Goal: Task Accomplishment & Management: Complete application form

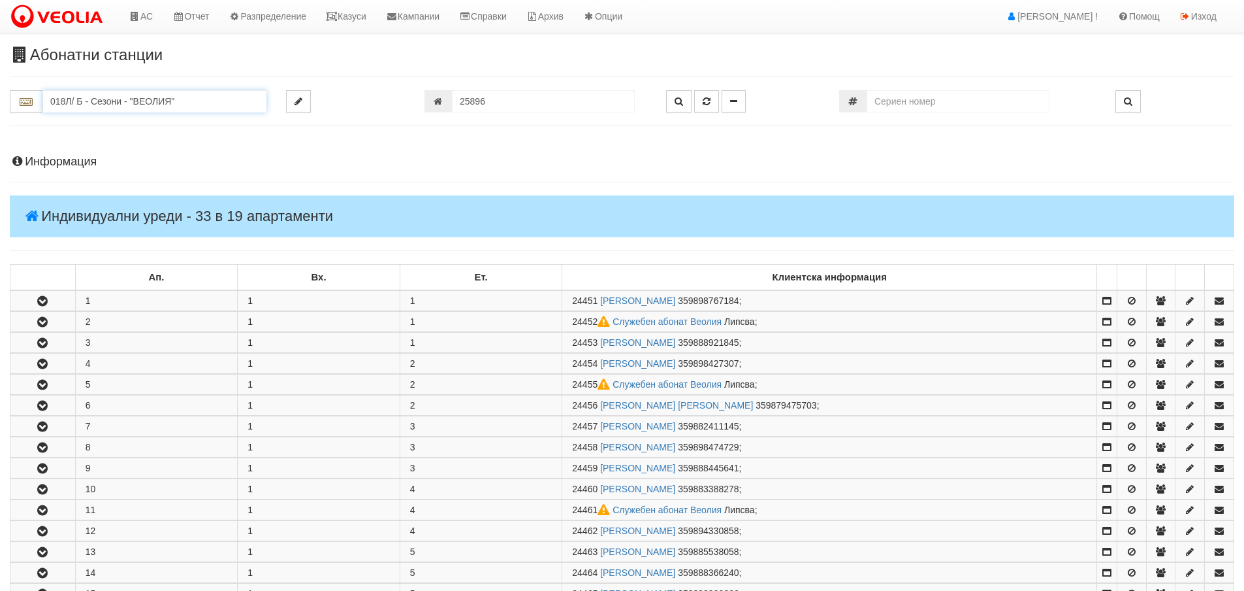
click at [195, 105] on input "018Л/ Б - Сезони - "ВЕОЛИЯ"" at bounding box center [154, 101] width 224 height 22
click at [173, 123] on div "030/1 - Възраждане - "ВЕОЛИЯ"" at bounding box center [154, 121] width 220 height 15
type input "030/1 - Възраждане - "ВЕОЛИЯ""
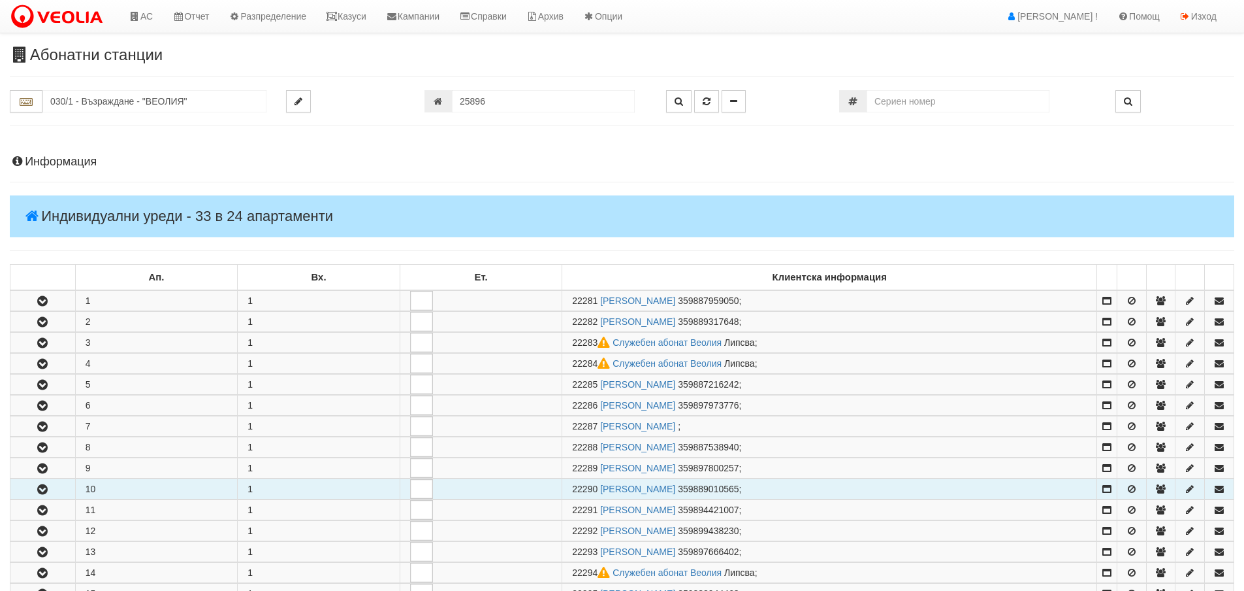
click at [47, 485] on icon "button" at bounding box center [43, 489] width 16 height 9
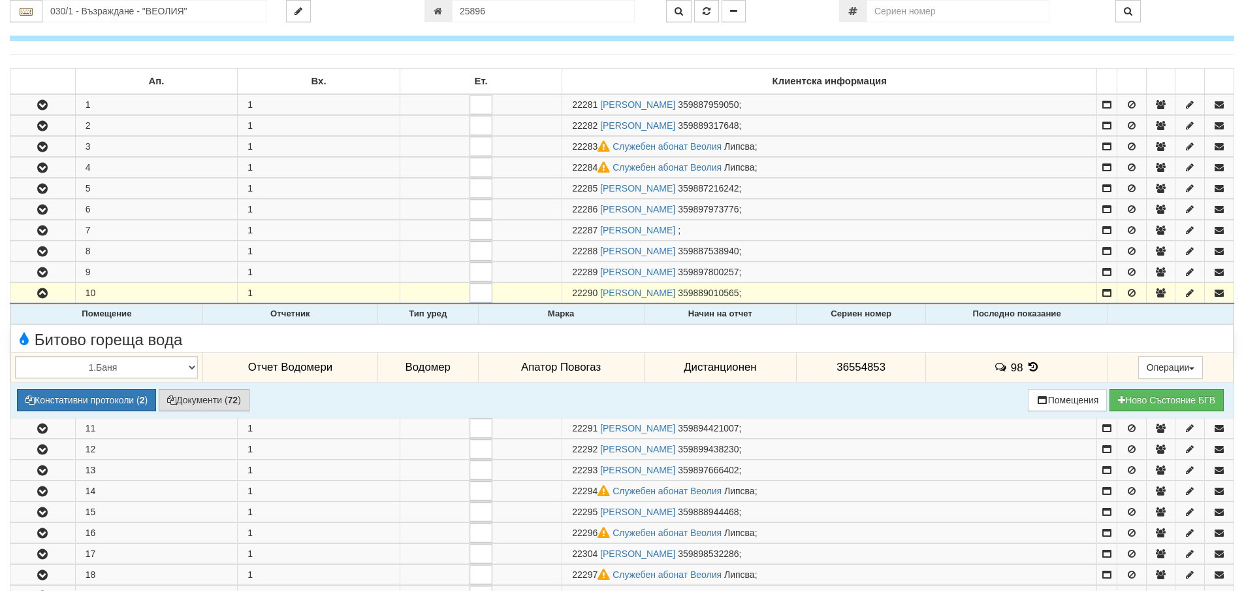
scroll to position [261, 0]
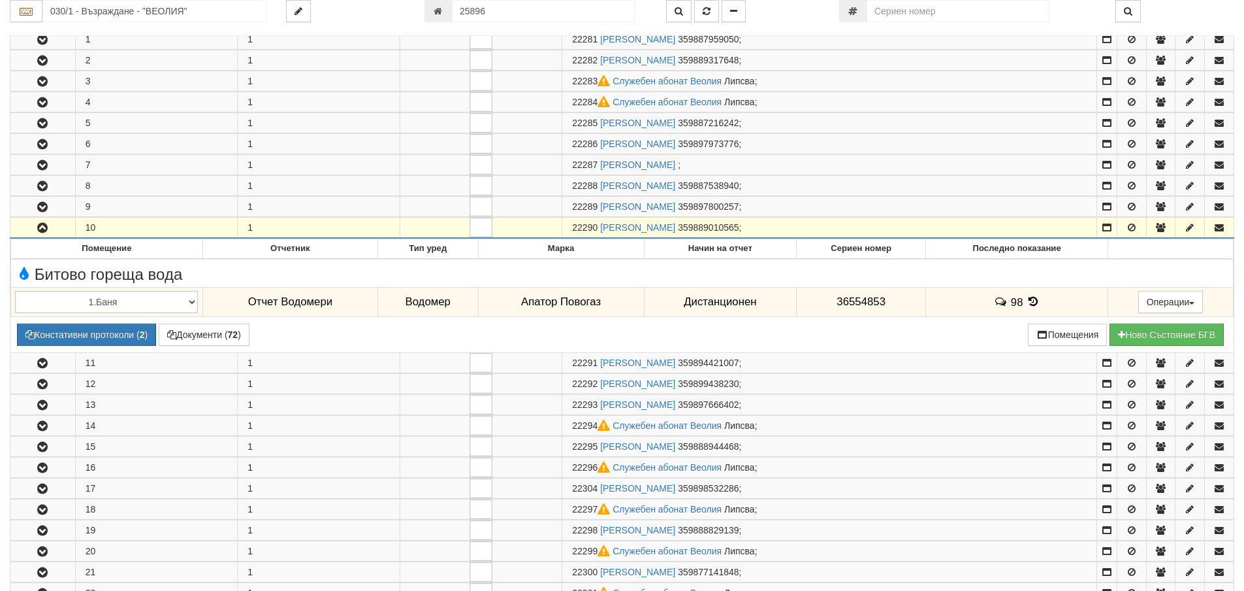
drag, startPoint x: 573, startPoint y: 225, endPoint x: 598, endPoint y: 231, distance: 26.0
click at [598, 231] on span "22290" at bounding box center [584, 227] width 25 height 10
copy span "22290"
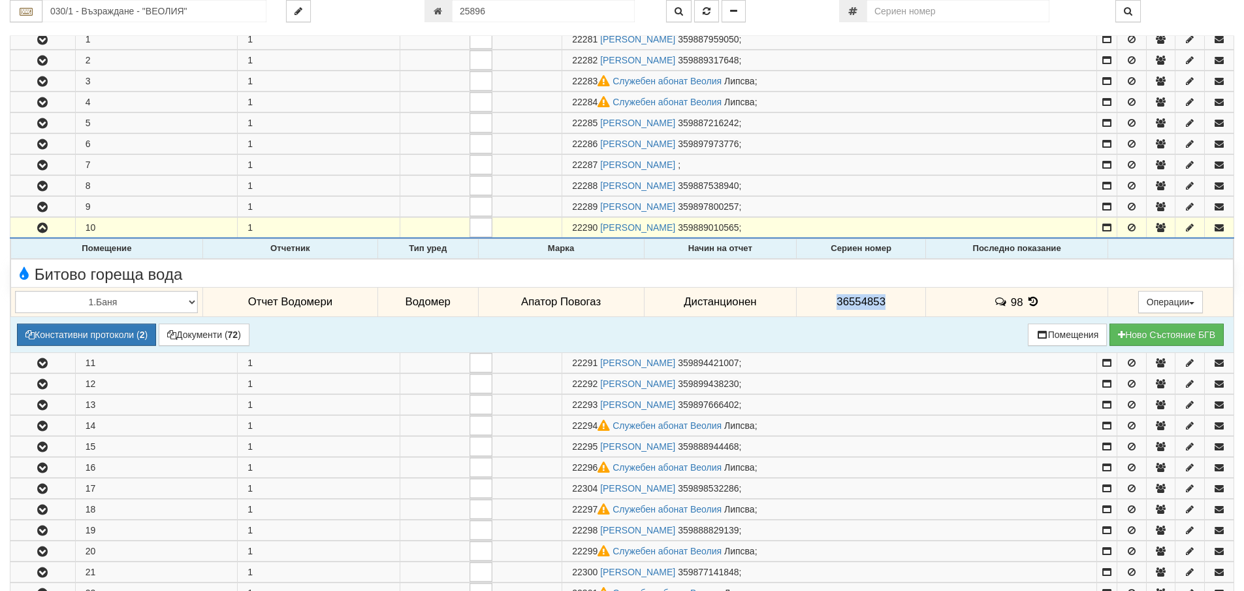
drag, startPoint x: 834, startPoint y: 301, endPoint x: 882, endPoint y: 302, distance: 48.4
click at [882, 302] on span "36554853" at bounding box center [861, 301] width 49 height 12
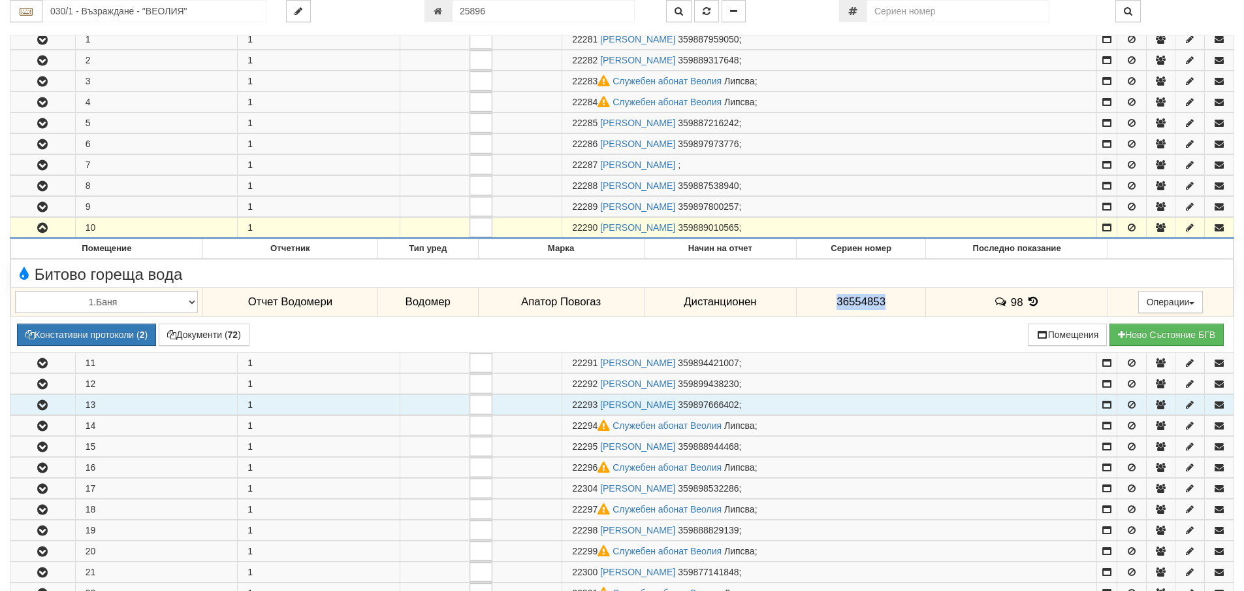
copy span "36554853"
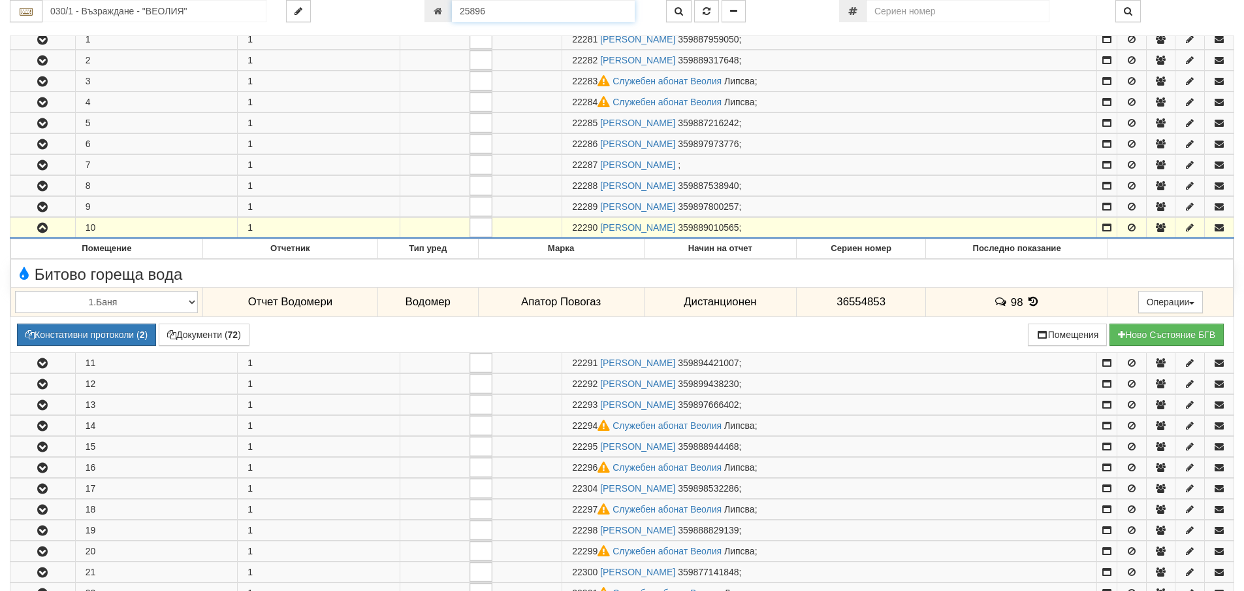
click at [487, 14] on input "25896" at bounding box center [543, 11] width 183 height 22
type input "24242"
type input "018З/ А - "[PERSON_NAME] [GEOGRAPHIC_DATA] " ЕАД"
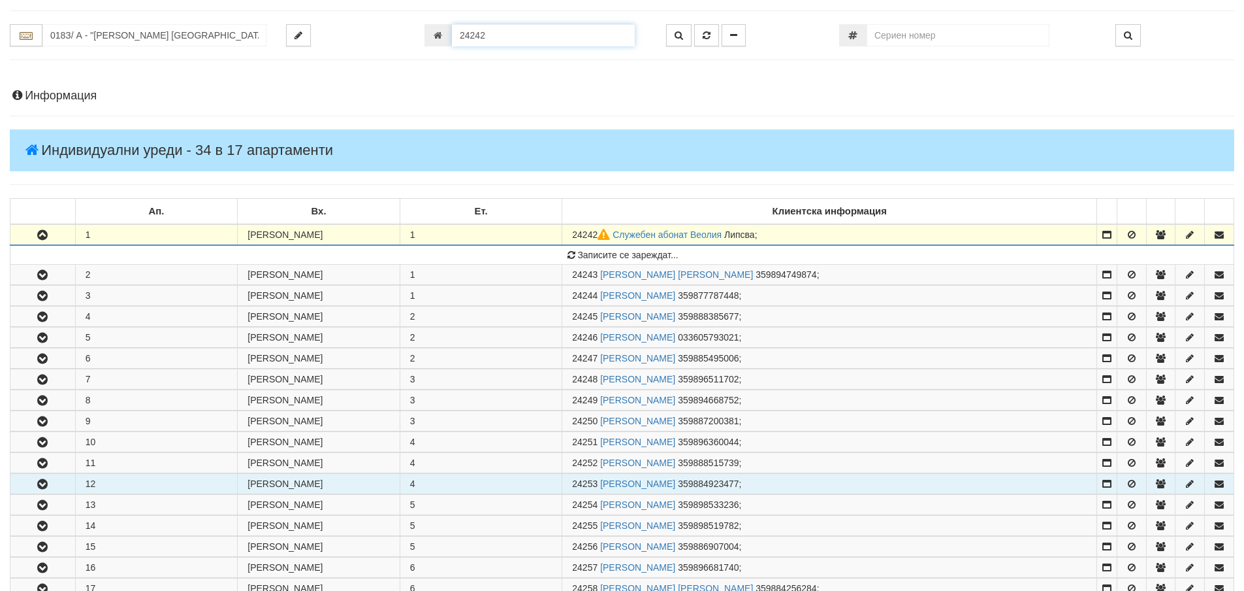
scroll to position [62, 0]
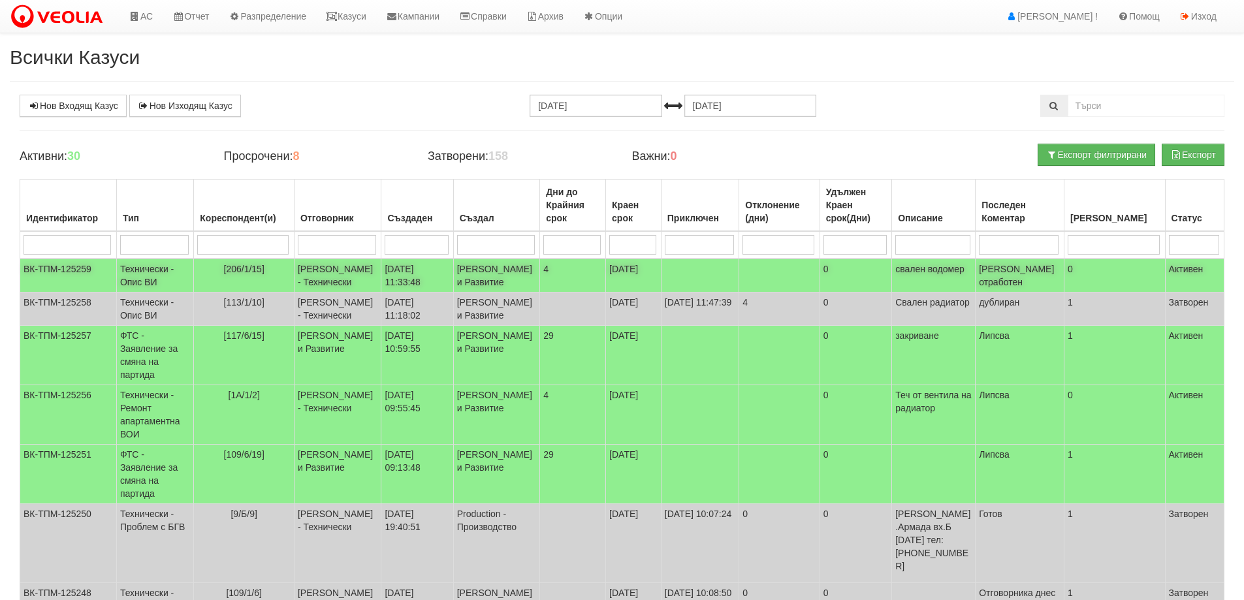
click at [148, 282] on td "Технически - Опис ВИ" at bounding box center [154, 276] width 77 height 34
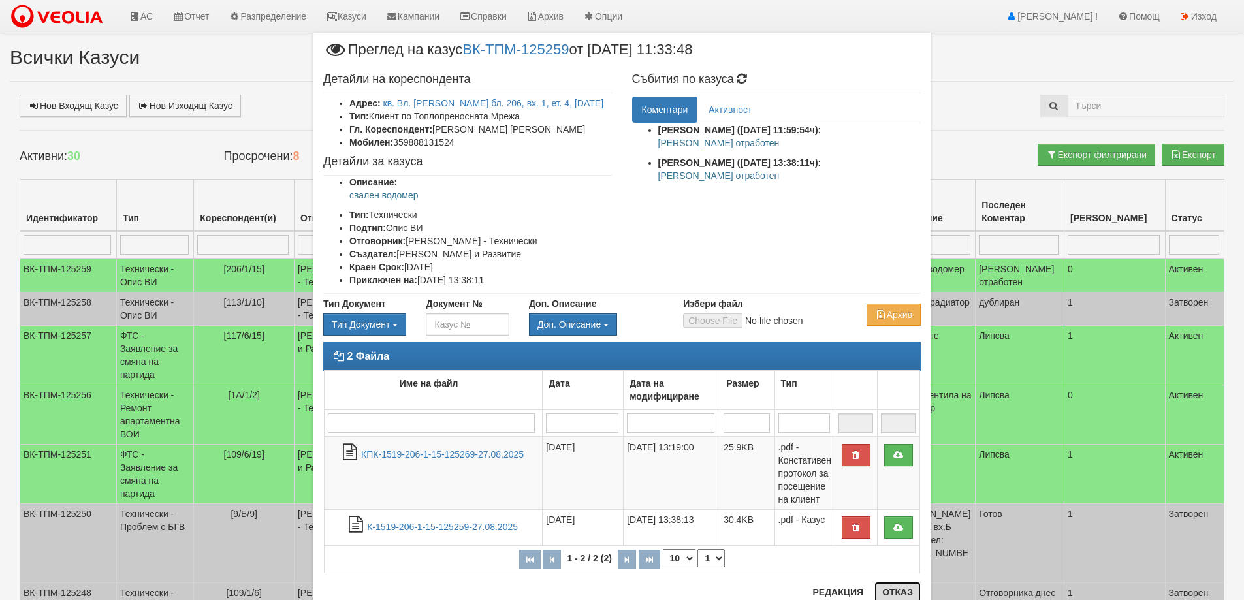
click at [891, 593] on button "Отказ" at bounding box center [898, 592] width 46 height 21
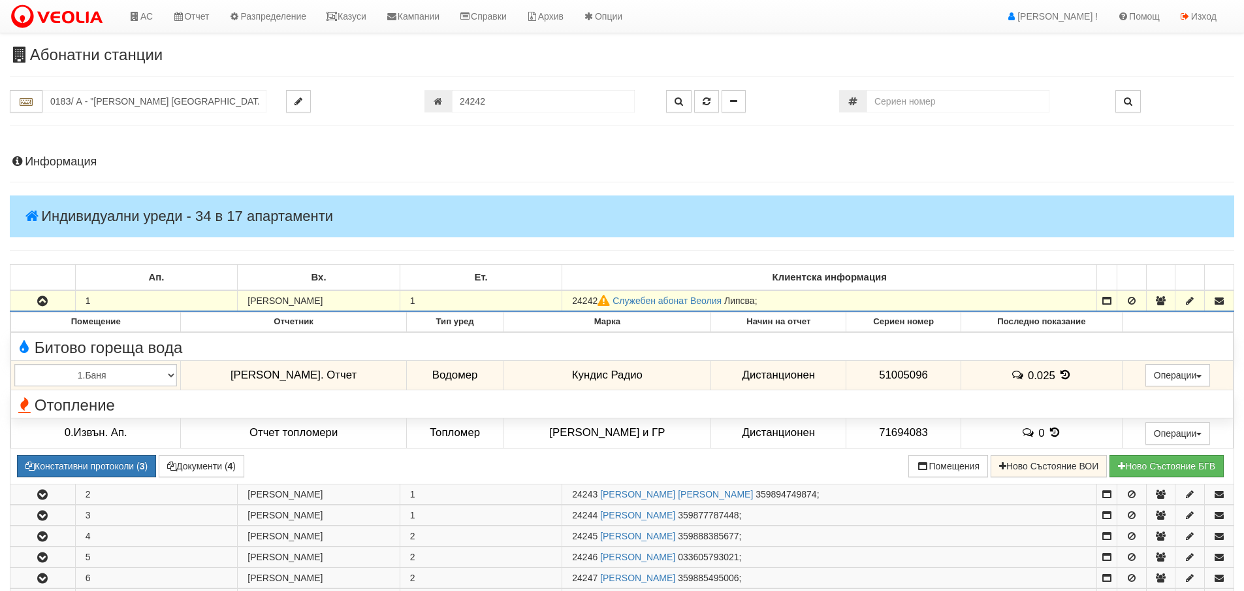
scroll to position [62, 0]
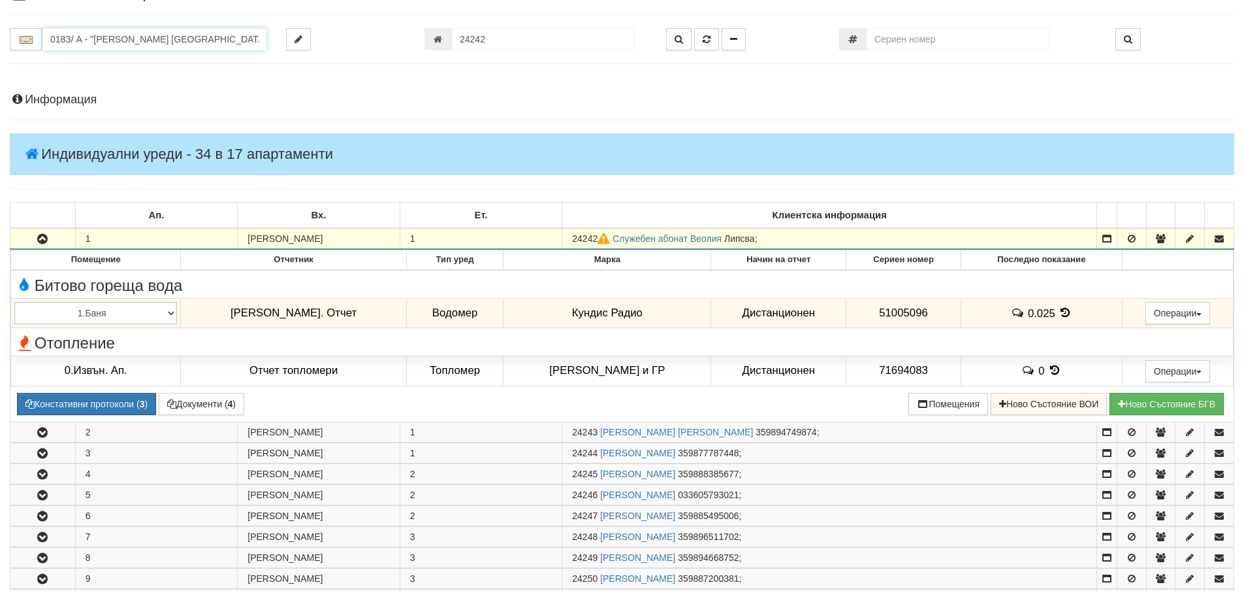
click at [75, 38] on input "018З/ А - "ВЕОЛИЯ ЕНЕРДЖИ ВАРНА " ЕАД" at bounding box center [154, 39] width 224 height 22
click at [489, 38] on input "24242" at bounding box center [543, 39] width 183 height 22
click at [492, 37] on input "24242" at bounding box center [543, 39] width 183 height 22
click at [705, 40] on icon "button" at bounding box center [707, 39] width 8 height 9
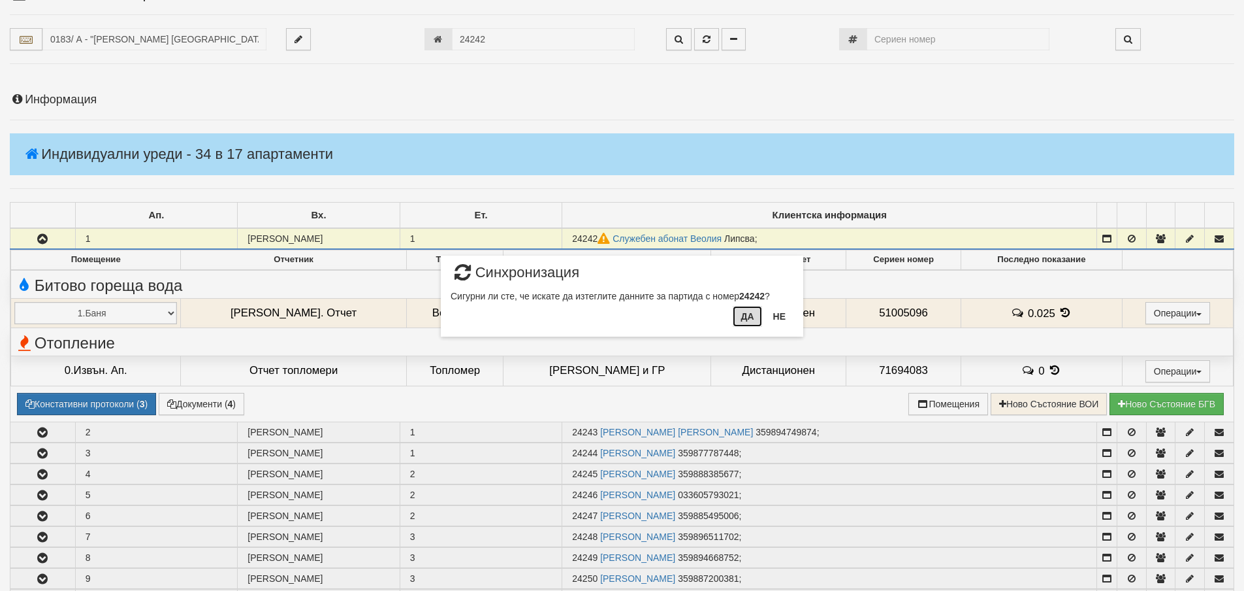
click at [748, 317] on button "Да" at bounding box center [747, 316] width 29 height 21
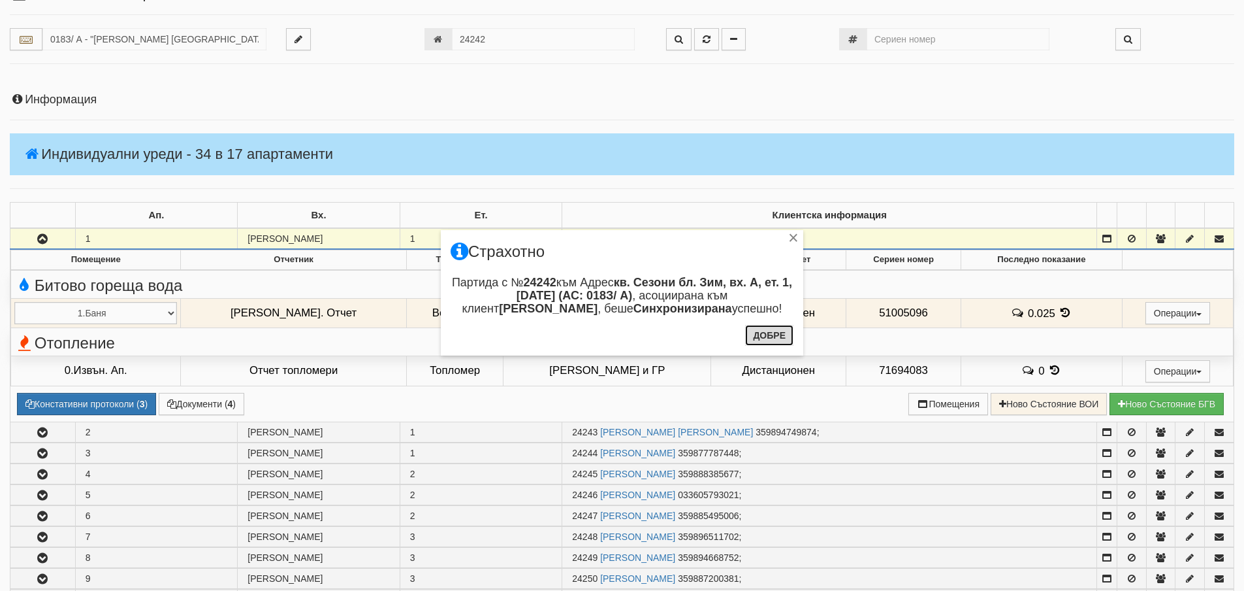
click at [767, 335] on button "Добре" at bounding box center [769, 335] width 48 height 21
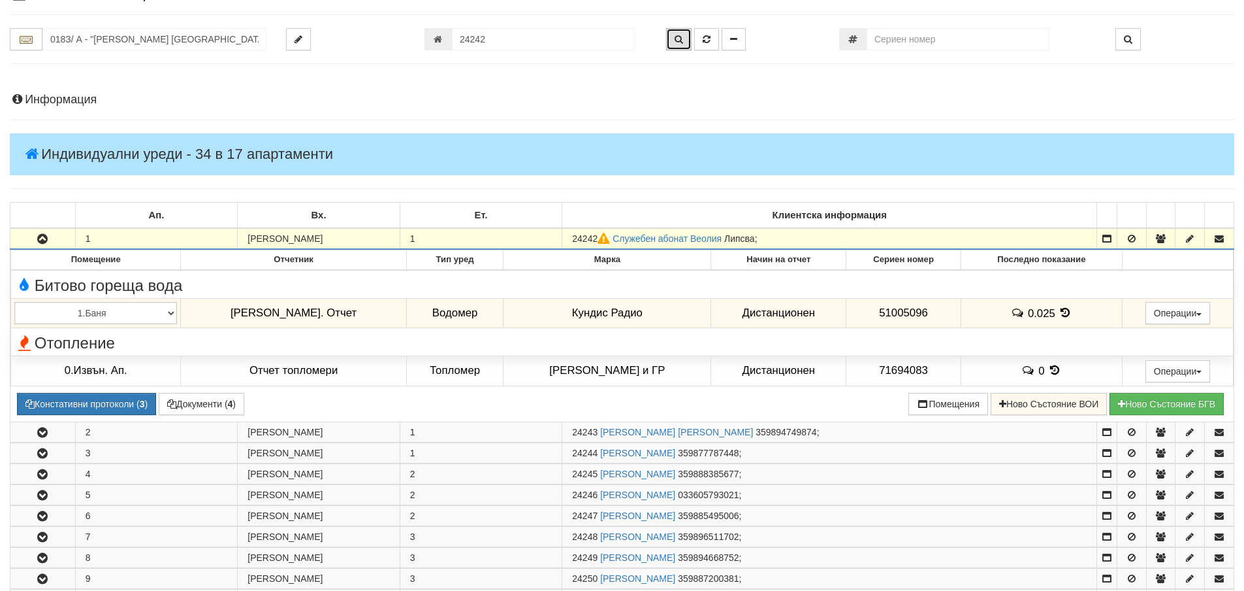
click at [677, 42] on icon "button" at bounding box center [679, 39] width 8 height 9
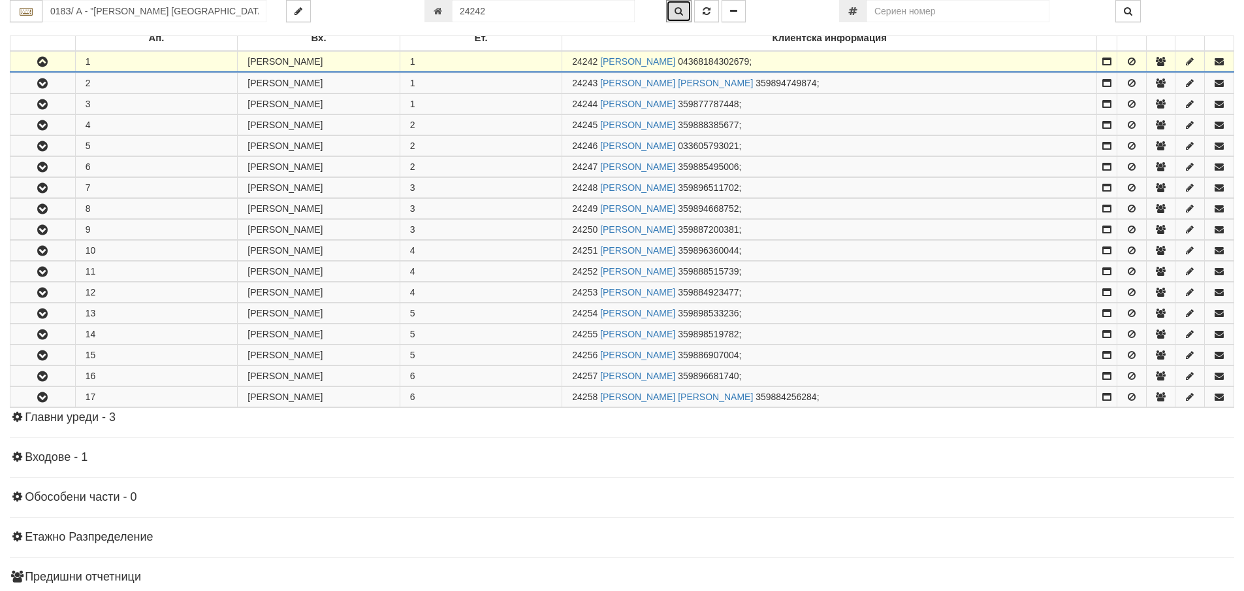
scroll to position [258, 0]
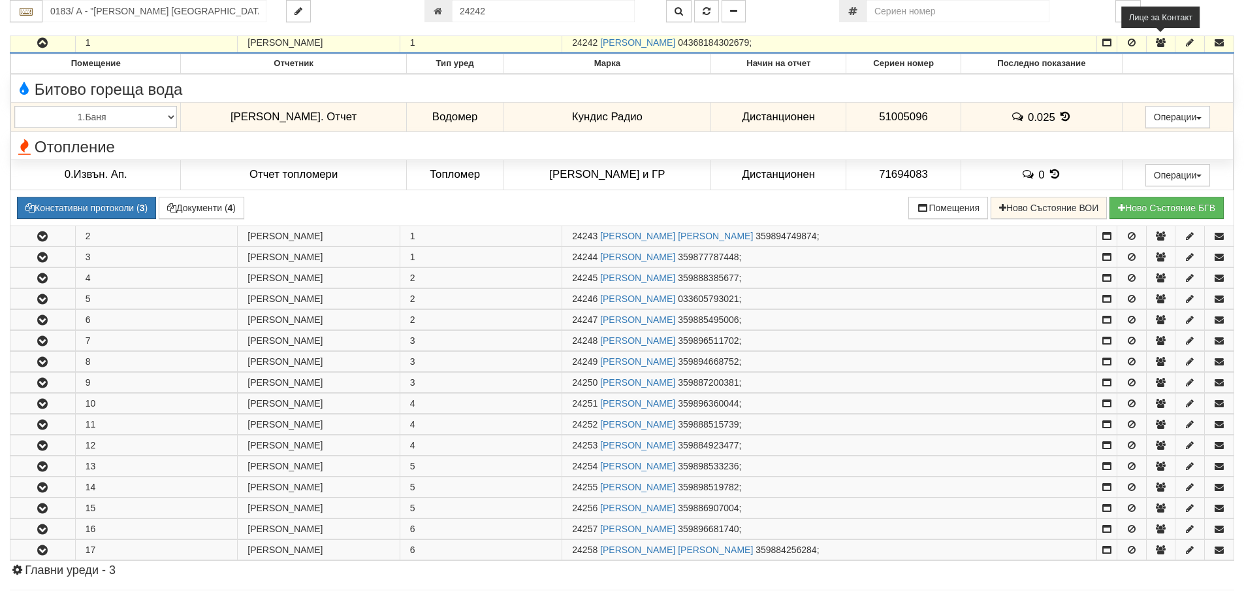
click at [1162, 42] on icon "button" at bounding box center [1161, 42] width 12 height 9
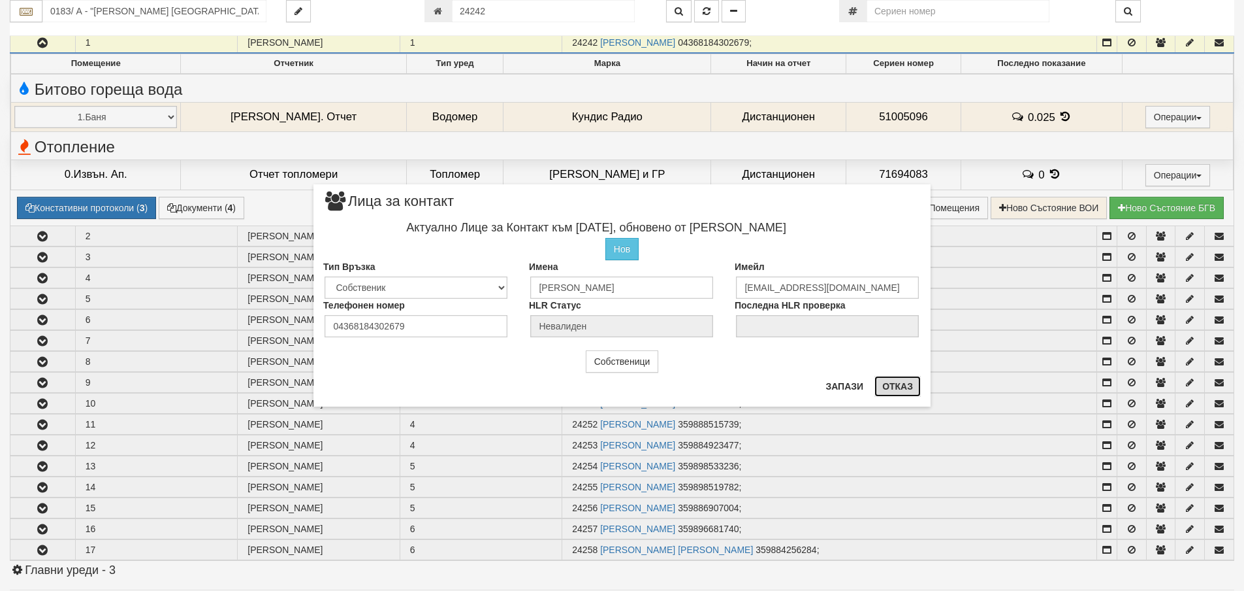
click at [892, 381] on button "Отказ" at bounding box center [898, 386] width 46 height 21
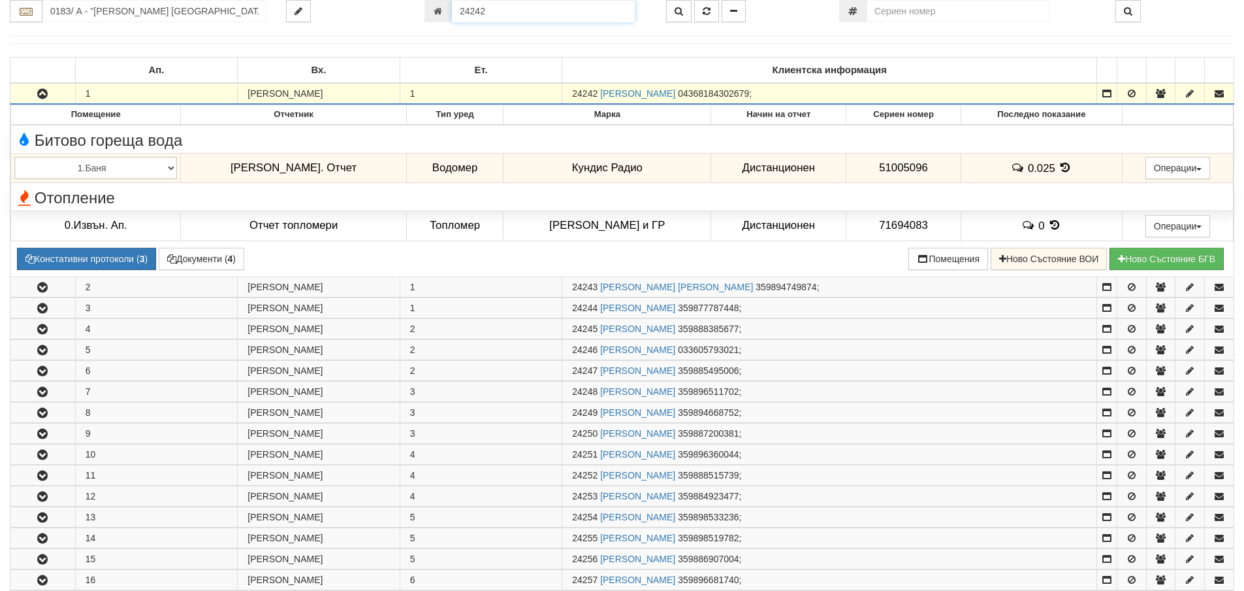
scroll to position [122, 0]
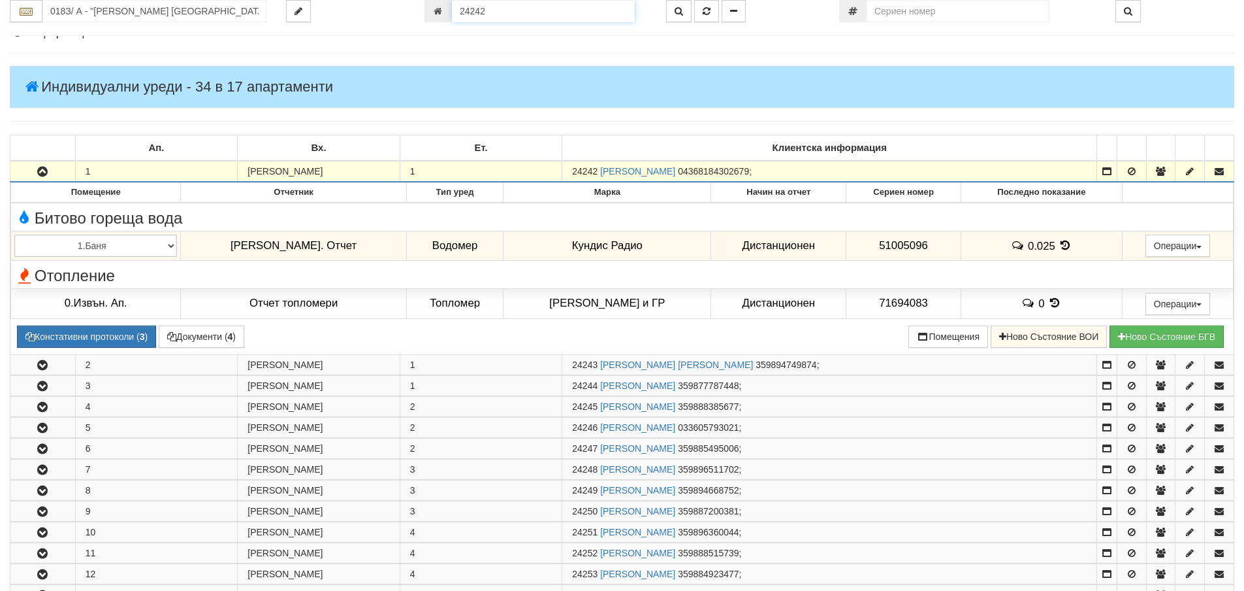
drag, startPoint x: 487, startPoint y: 8, endPoint x: 440, endPoint y: 5, distance: 47.1
click at [440, 5] on div "24242" at bounding box center [536, 11] width 222 height 22
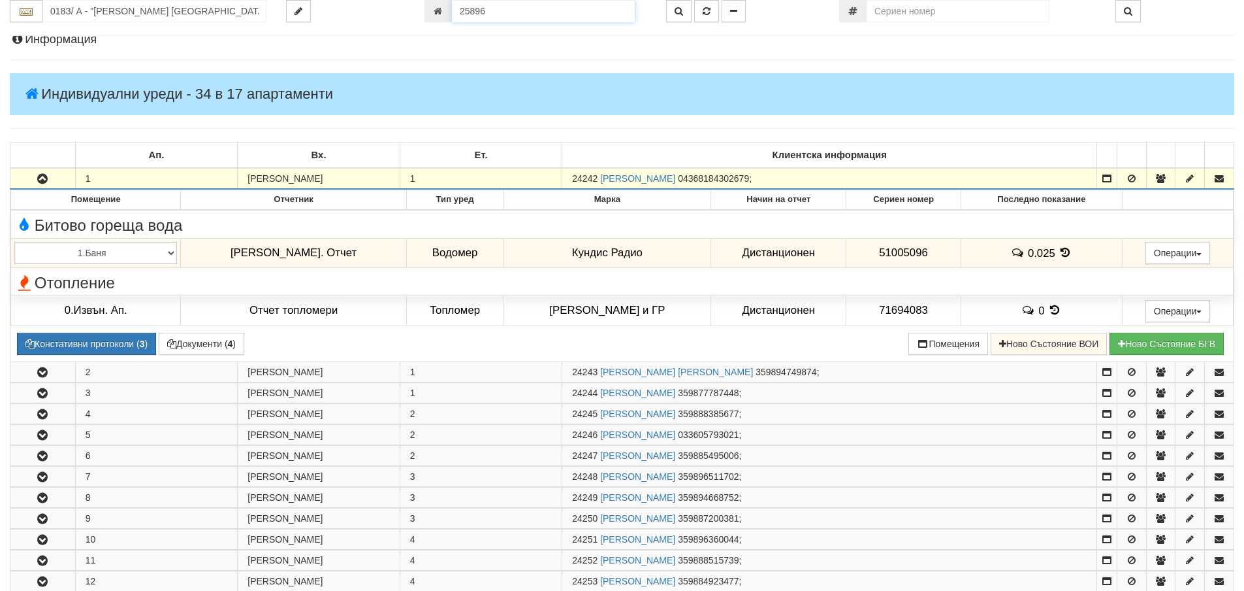
type input "25896"
type input "025/2Б - "ВЕОЛИЯ ЕНЕРДЖИ ВАРНА " ЕАД"
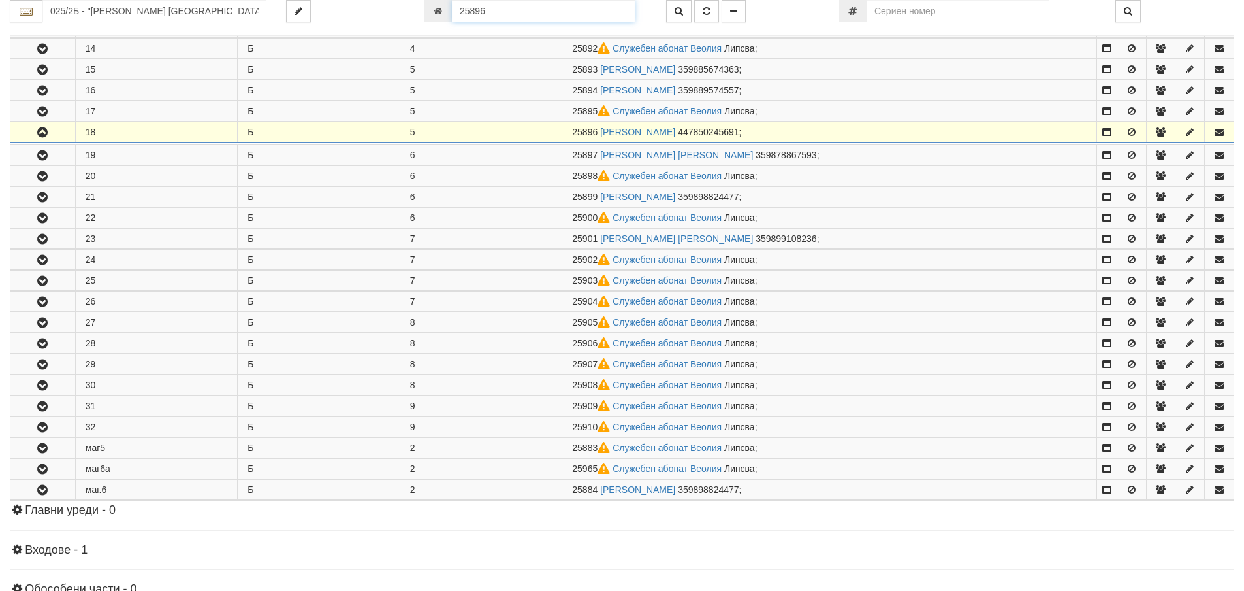
scroll to position [613, 0]
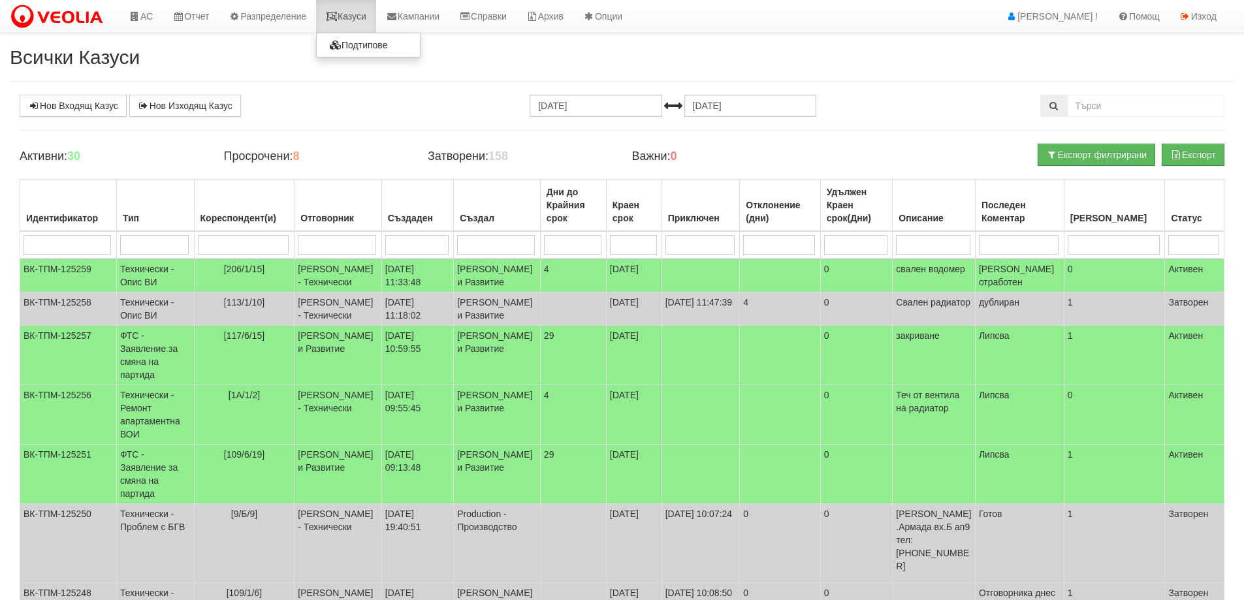
click at [357, 14] on link "Казуси" at bounding box center [346, 16] width 60 height 33
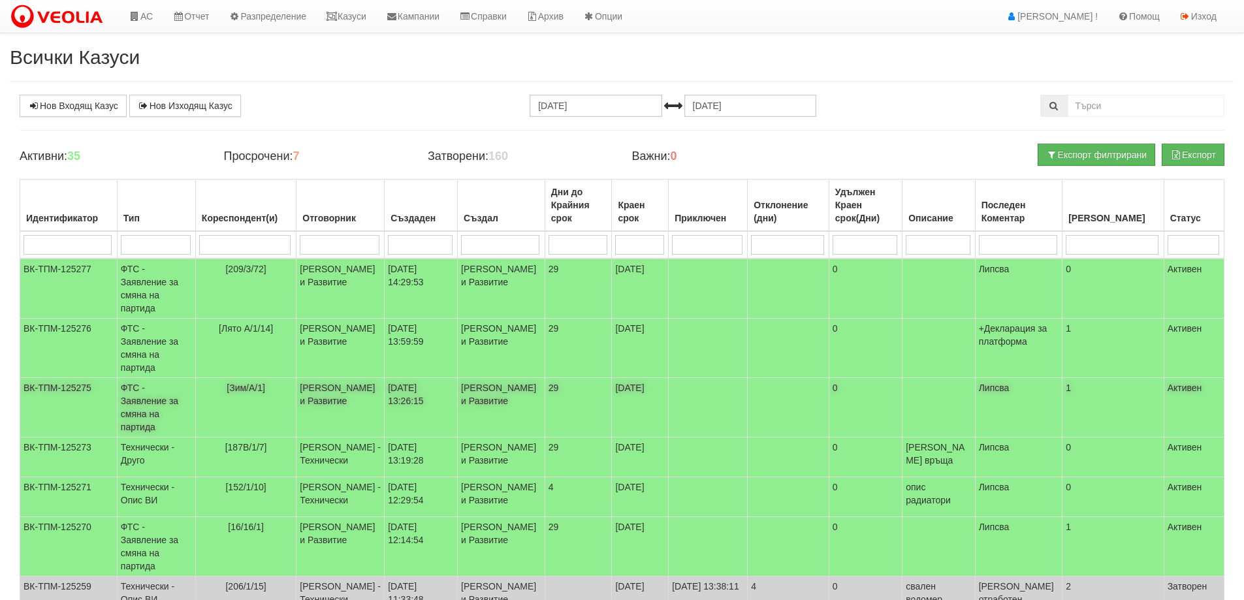
click at [150, 402] on td "ФТС - Заявление за смяна на партида" at bounding box center [156, 407] width 78 height 59
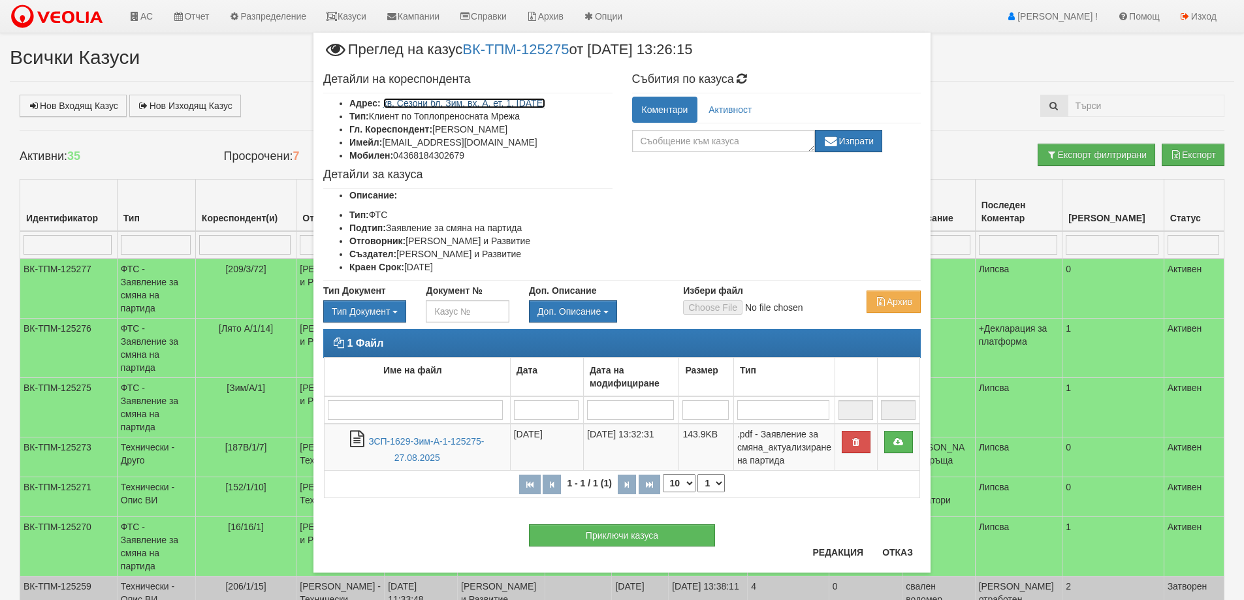
click at [498, 105] on link "кв. Сезони бл. Зим, вх. А, ет. 1, ап. 1" at bounding box center [464, 103] width 162 height 10
click at [648, 139] on textarea at bounding box center [723, 141] width 183 height 22
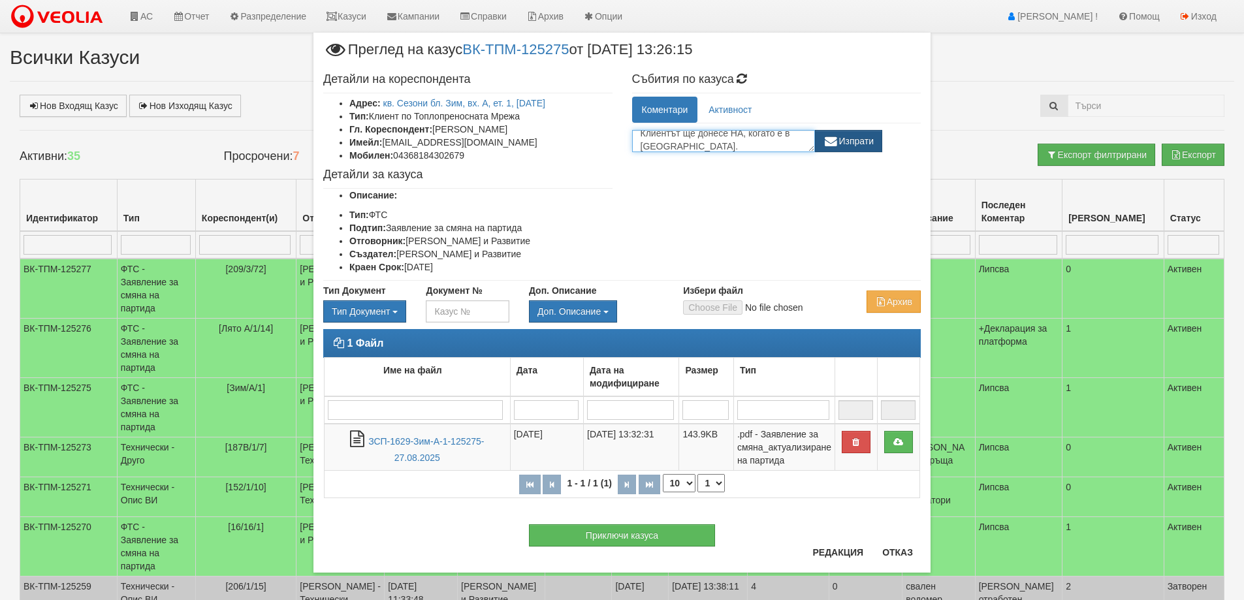
type textarea "Клиентът ще донесе НА, когато е в България."
click at [848, 141] on button "Изпрати" at bounding box center [849, 141] width 68 height 22
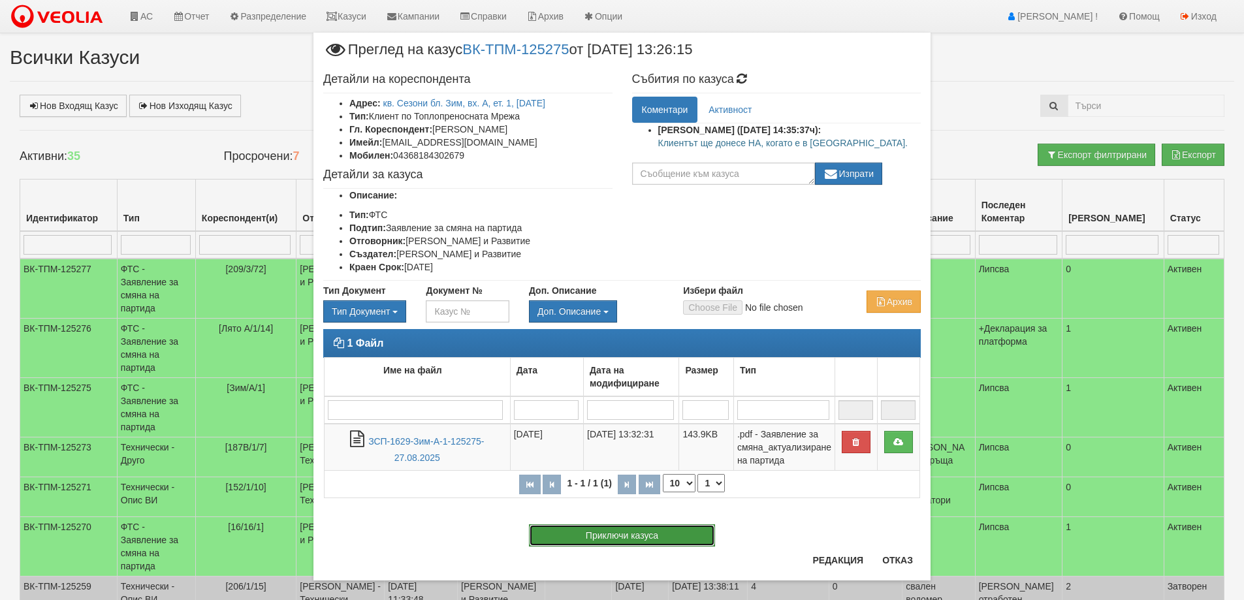
click at [583, 536] on button "Приключи казуса" at bounding box center [622, 536] width 186 height 22
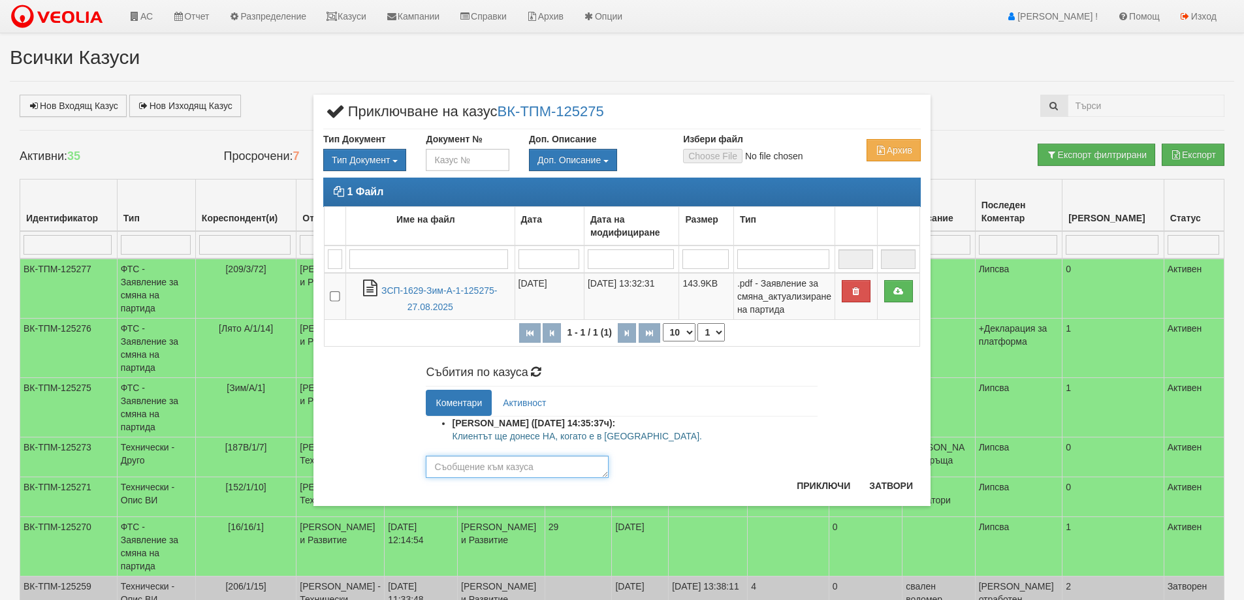
click at [465, 475] on textarea at bounding box center [517, 467] width 183 height 22
type textarea "24242"
click at [816, 488] on button "Приключи" at bounding box center [823, 486] width 69 height 21
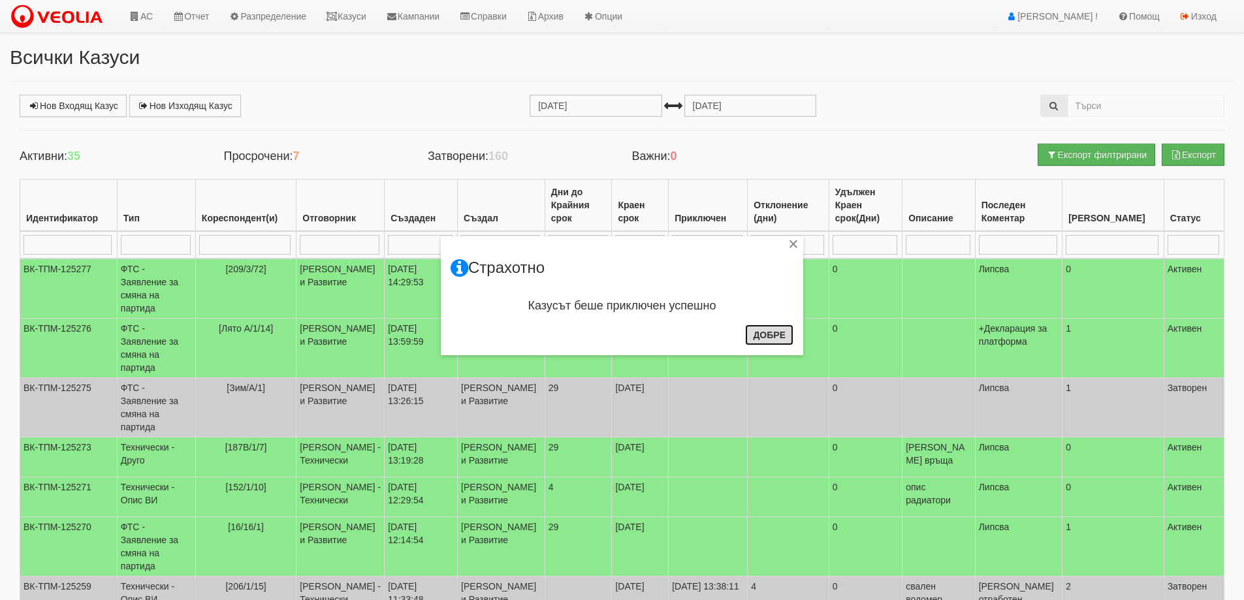
click at [768, 336] on button "Добре" at bounding box center [769, 335] width 48 height 21
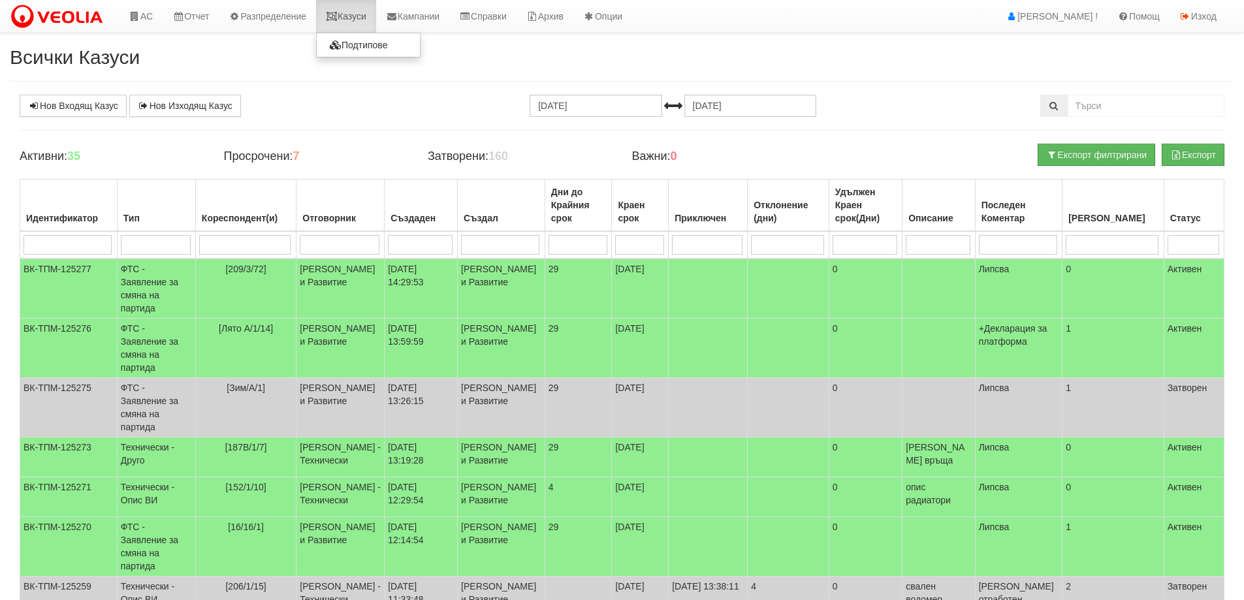
drag, startPoint x: 357, startPoint y: 18, endPoint x: 327, endPoint y: 1, distance: 34.2
click at [358, 18] on link "Казуси" at bounding box center [346, 16] width 60 height 33
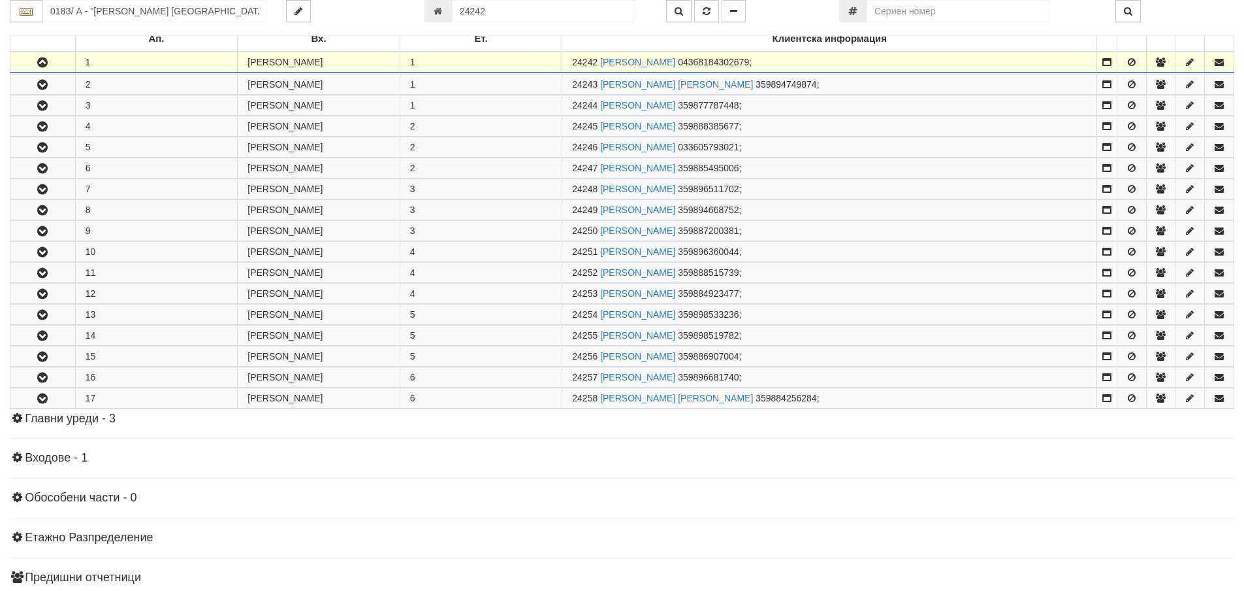
scroll to position [258, 0]
